Goal: Find specific page/section: Find specific page/section

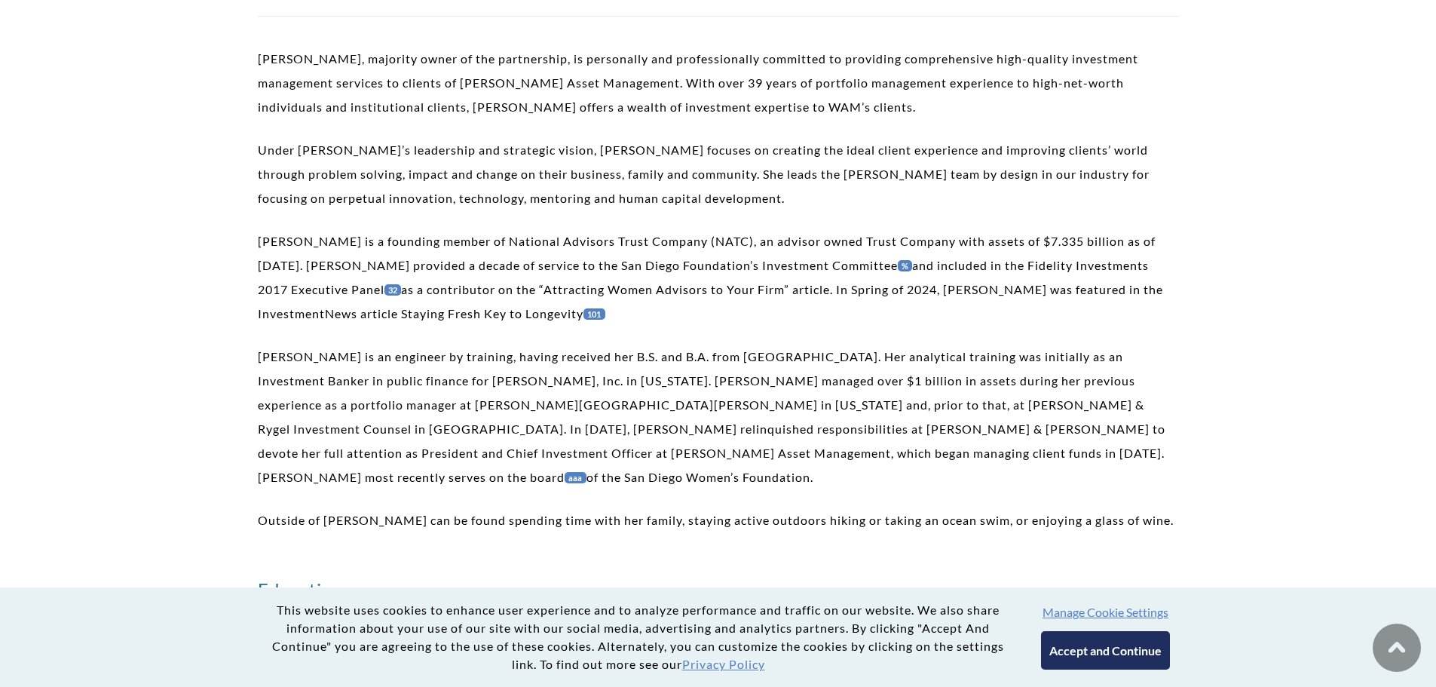
scroll to position [528, 0]
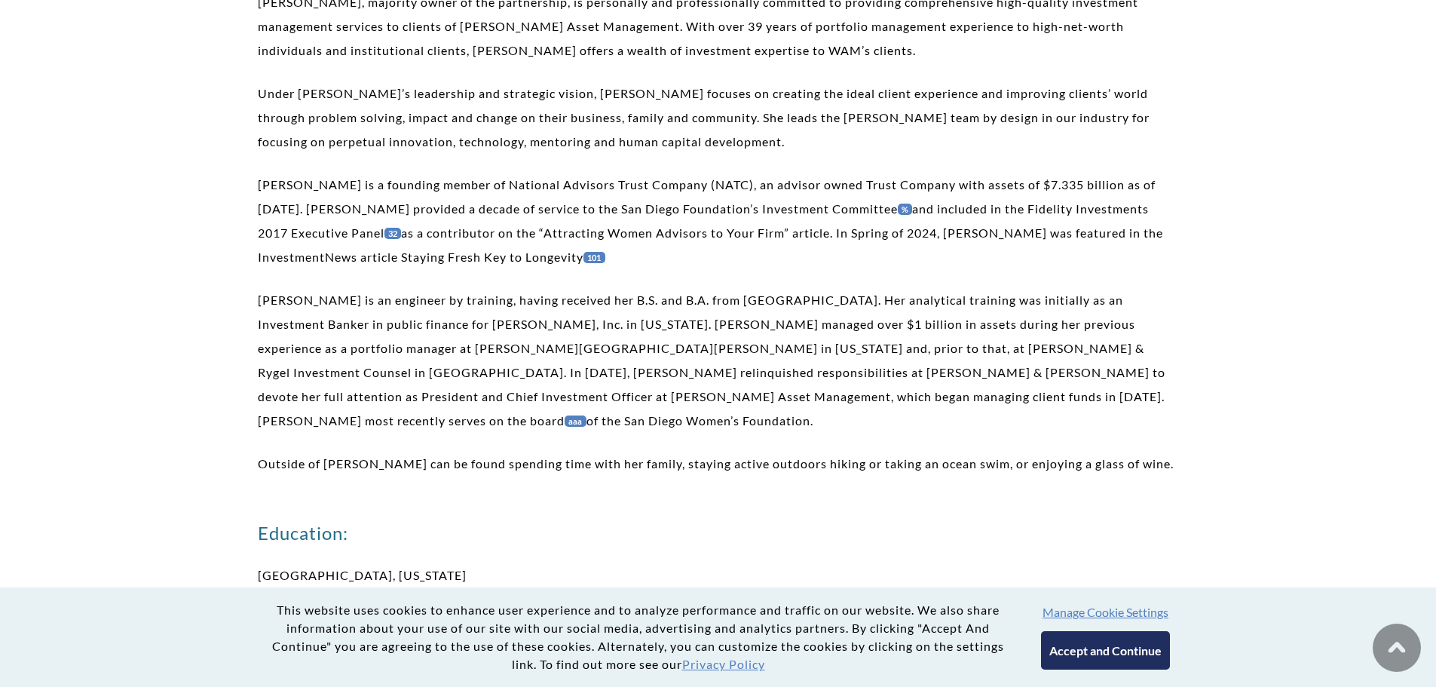
click at [1132, 645] on button "Accept and Continue" at bounding box center [1105, 650] width 129 height 38
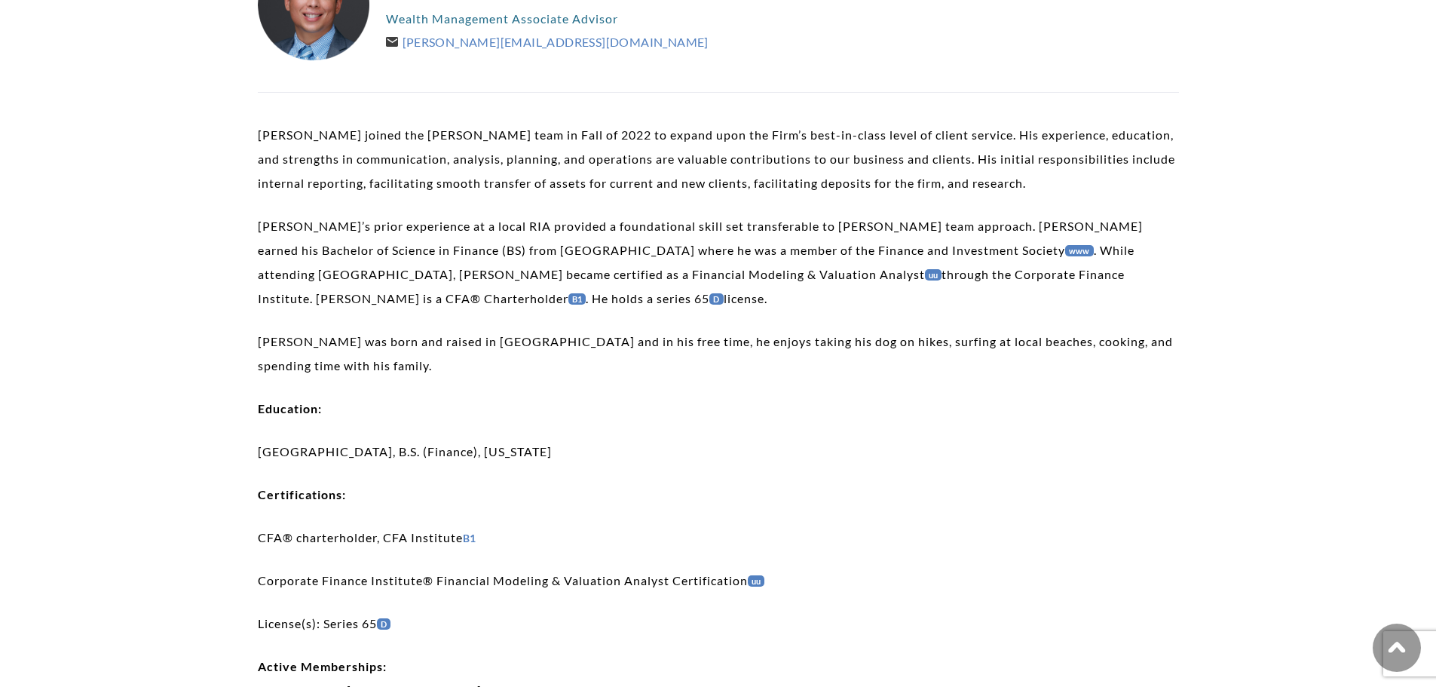
scroll to position [452, 0]
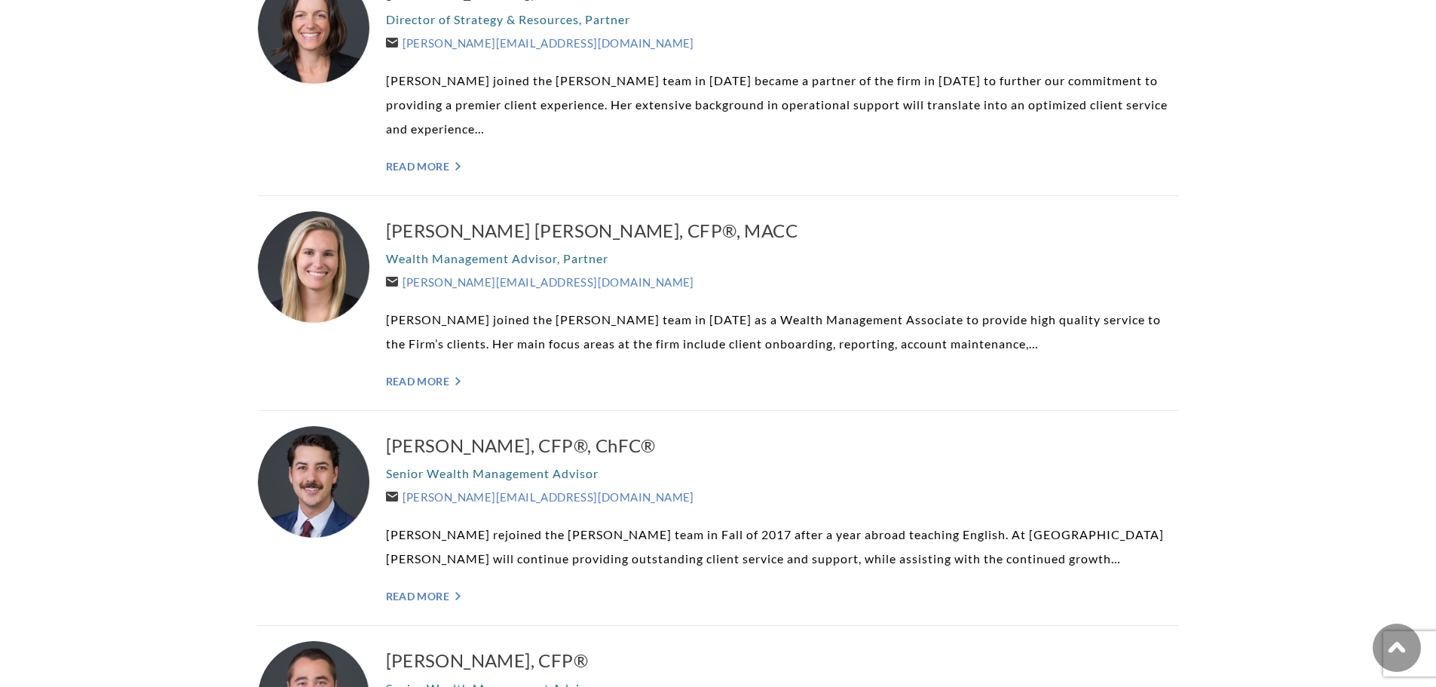
scroll to position [980, 0]
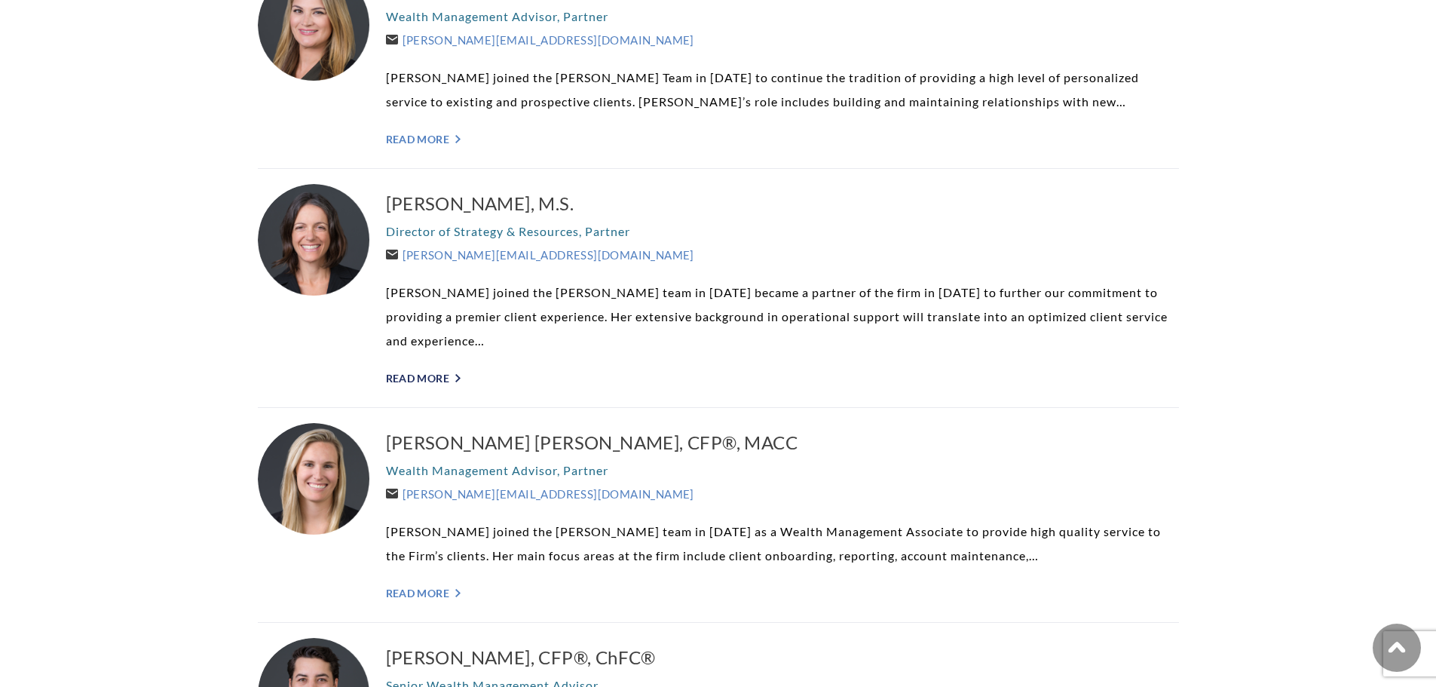
click at [443, 381] on link "Read More ">" at bounding box center [782, 378] width 793 height 13
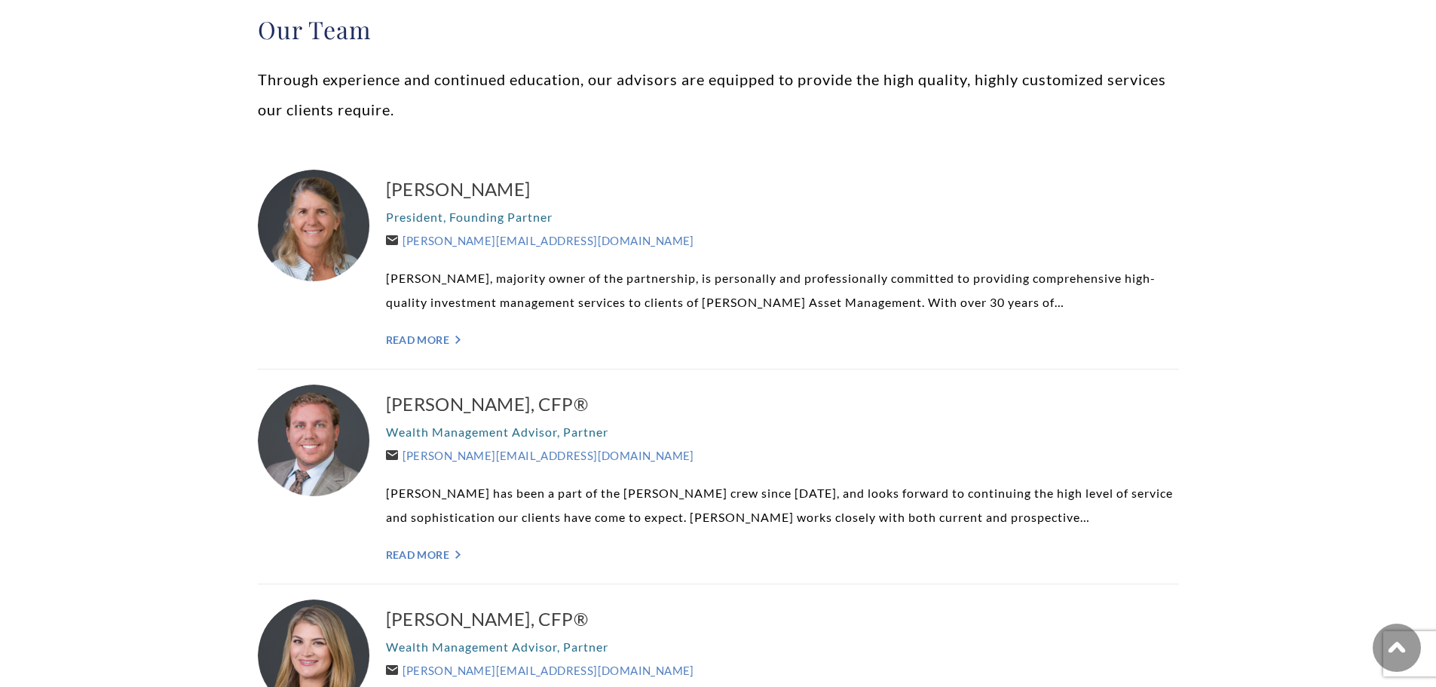
scroll to position [302, 0]
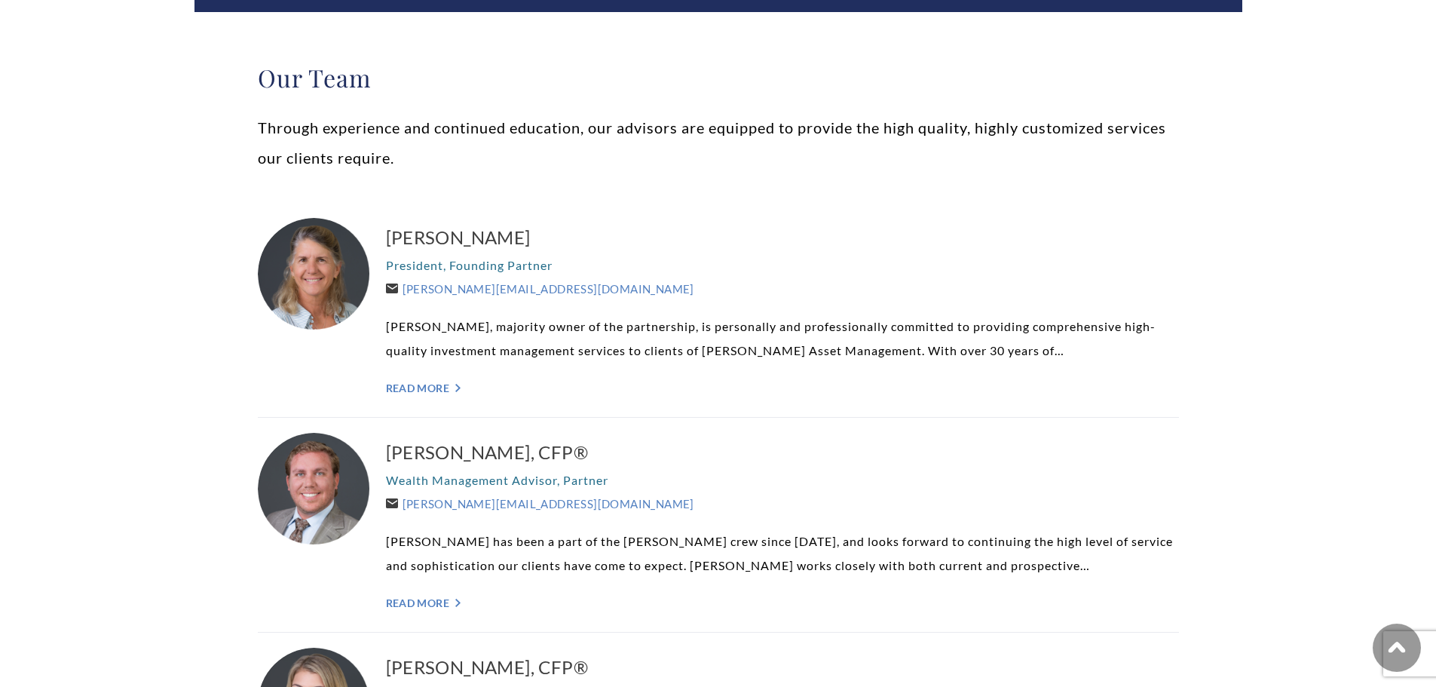
click at [414, 595] on div "Brent Armstrong, CFP® Wealth Management Advisor, Partner Brent@WeatherlyAssetMg…" at bounding box center [782, 525] width 793 height 184
click at [424, 606] on link "Read More ">" at bounding box center [782, 602] width 793 height 13
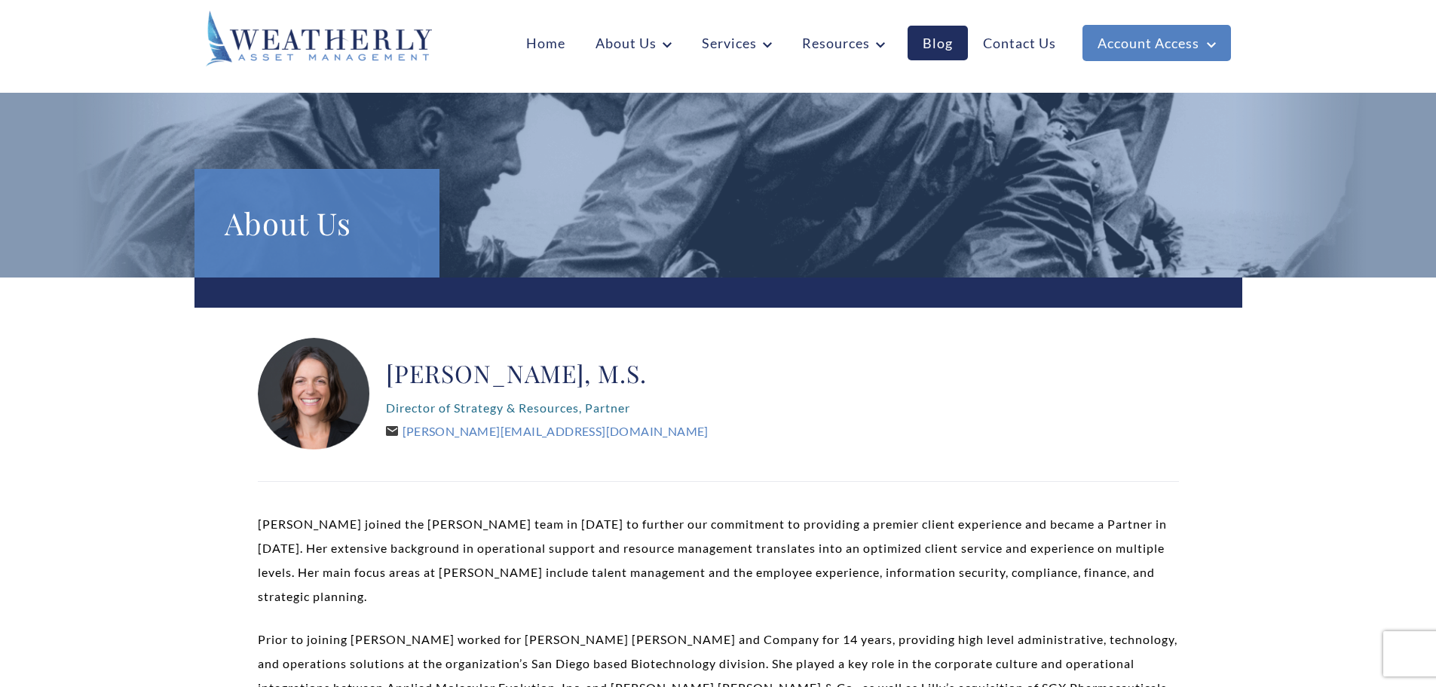
scroll to position [377, 0]
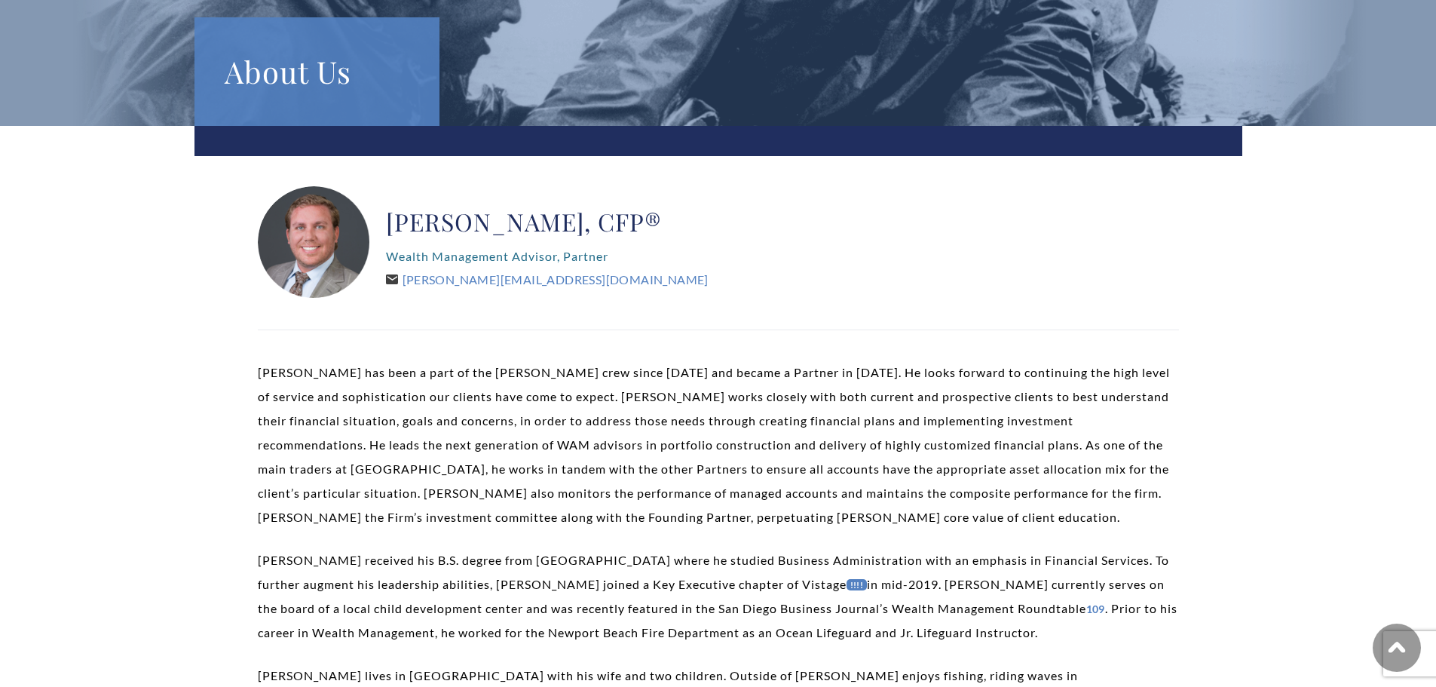
scroll to position [377, 0]
